Goal: Task Accomplishment & Management: Manage account settings

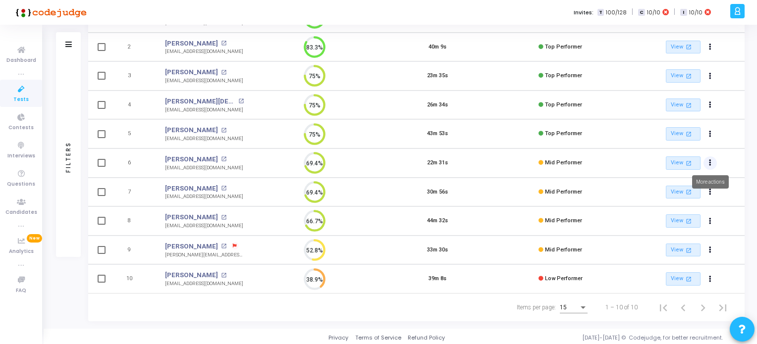
click at [710, 161] on icon "Actions" at bounding box center [710, 163] width 2 height 5
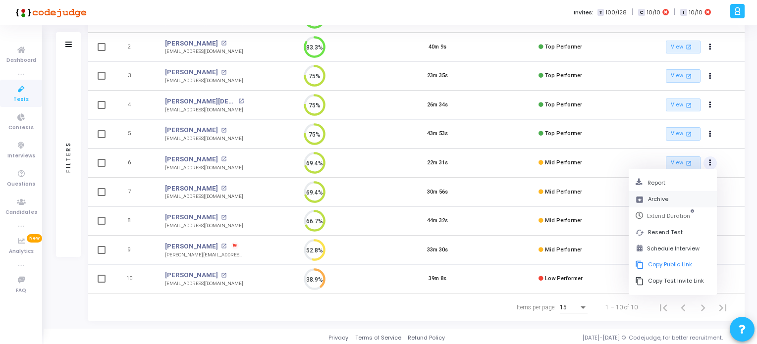
click at [662, 198] on button "archive Archive" at bounding box center [673, 199] width 88 height 16
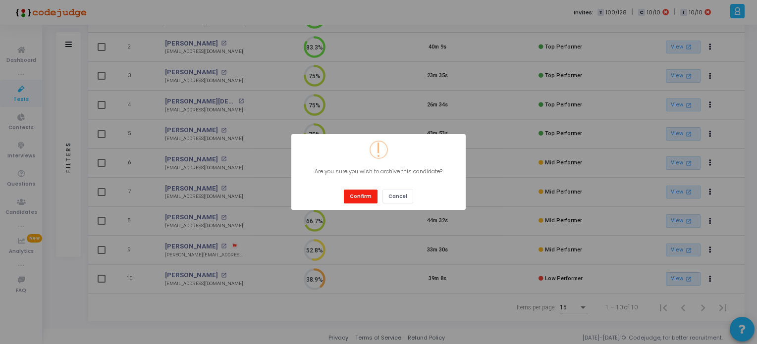
click at [364, 197] on button "Confirm" at bounding box center [361, 196] width 34 height 13
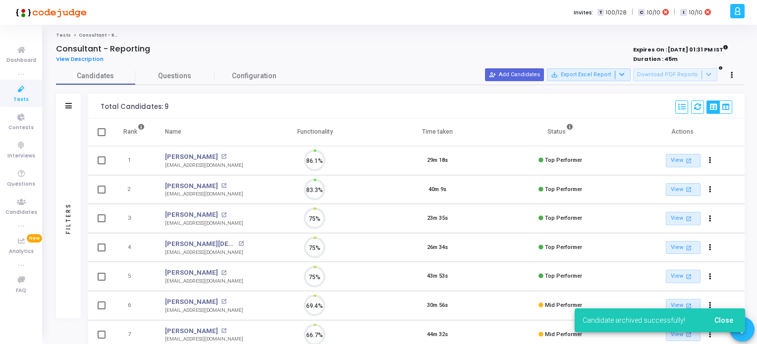
scroll to position [4, 4]
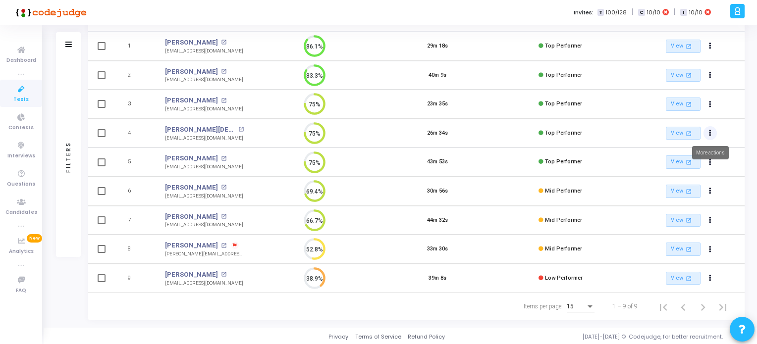
click at [708, 134] on button "Actions" at bounding box center [710, 133] width 14 height 14
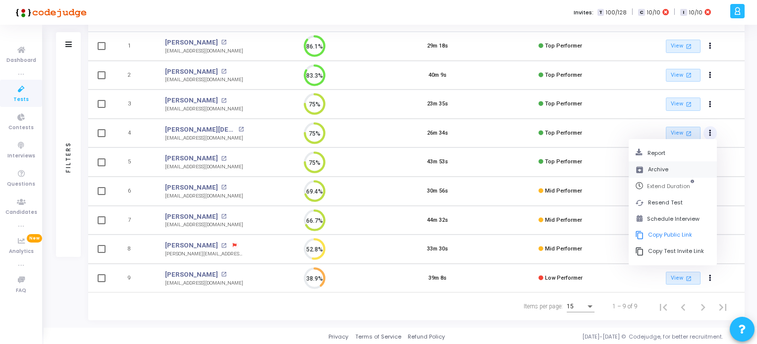
click at [661, 167] on button "archive Archive" at bounding box center [673, 169] width 88 height 16
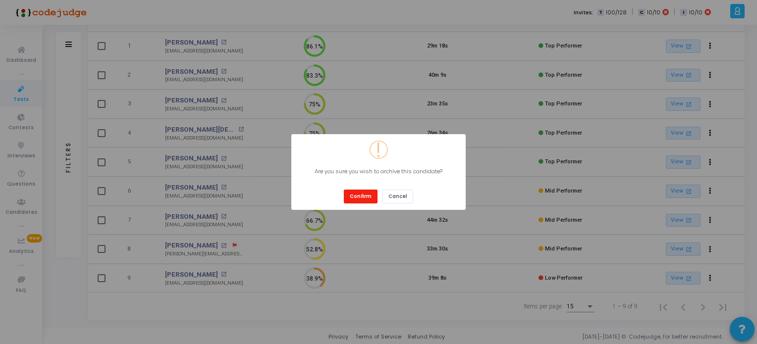
click at [366, 192] on button "Confirm" at bounding box center [361, 196] width 34 height 13
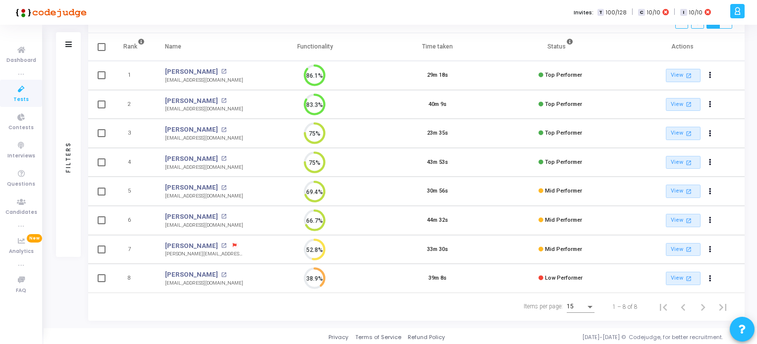
click at [25, 91] on icon at bounding box center [21, 89] width 21 height 12
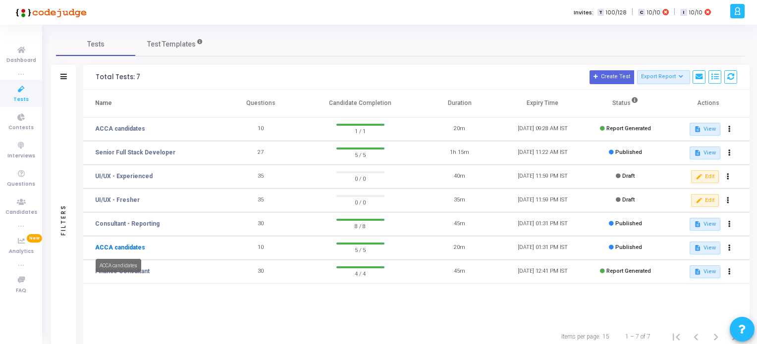
click at [128, 248] on link "ACCA candidates" at bounding box center [120, 247] width 50 height 9
